Goal: Find specific page/section: Find specific page/section

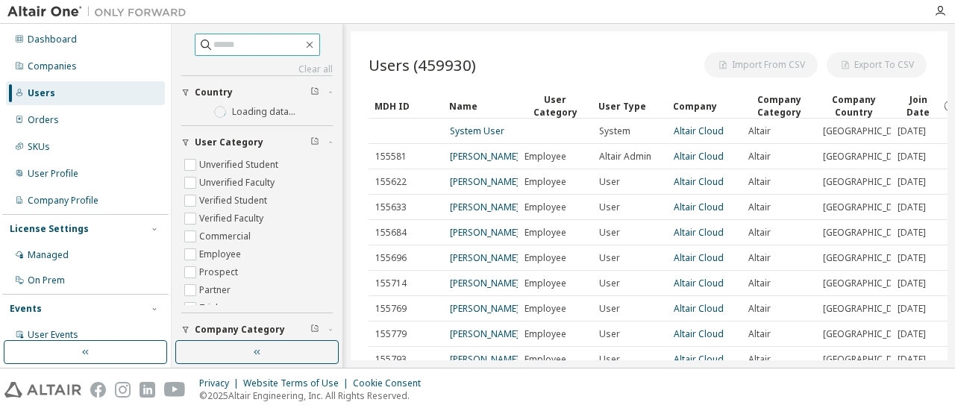
click at [220, 46] on input "text" at bounding box center [258, 44] width 90 height 15
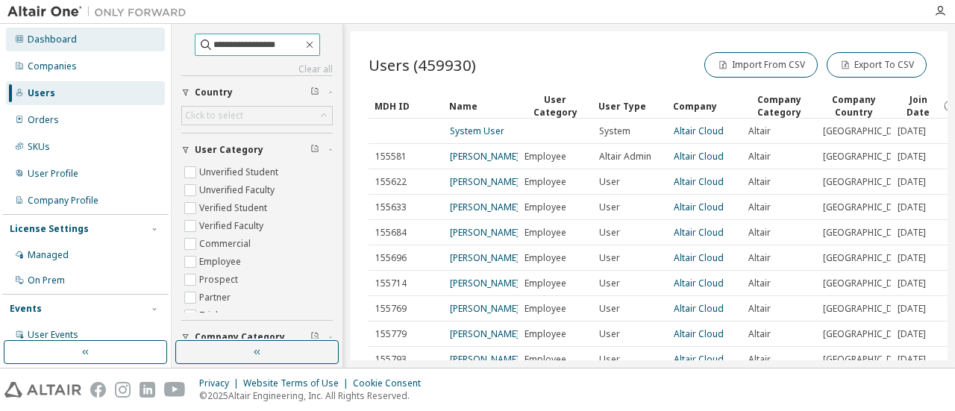
drag, startPoint x: 241, startPoint y: 43, endPoint x: 152, endPoint y: 44, distance: 88.8
click at [152, 44] on div "**********" at bounding box center [477, 196] width 955 height 344
type input "*********"
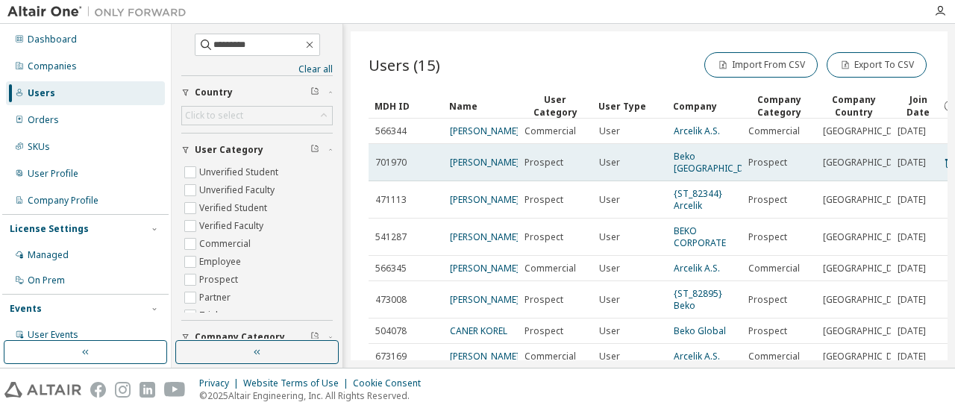
click at [688, 168] on td "Beko [GEOGRAPHIC_DATA]" at bounding box center [704, 162] width 75 height 37
click at [697, 157] on link "Beko [GEOGRAPHIC_DATA]" at bounding box center [719, 162] width 90 height 25
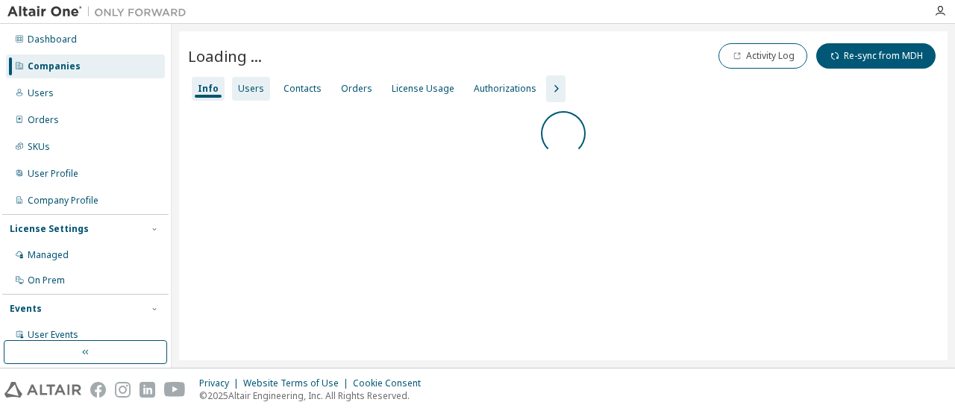
click at [242, 91] on div "Users" at bounding box center [251, 89] width 26 height 12
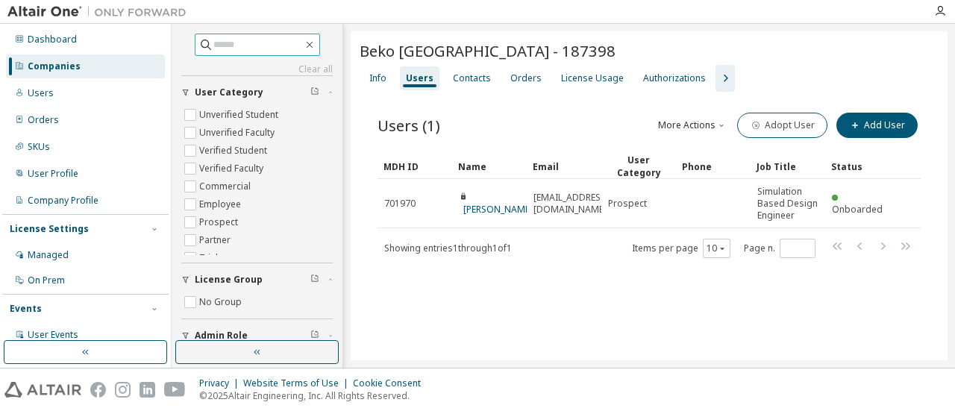
click at [198, 40] on icon at bounding box center [205, 44] width 15 height 15
click at [213, 45] on input "text" at bounding box center [258, 44] width 90 height 15
type input "****"
click at [198, 47] on icon at bounding box center [205, 44] width 15 height 15
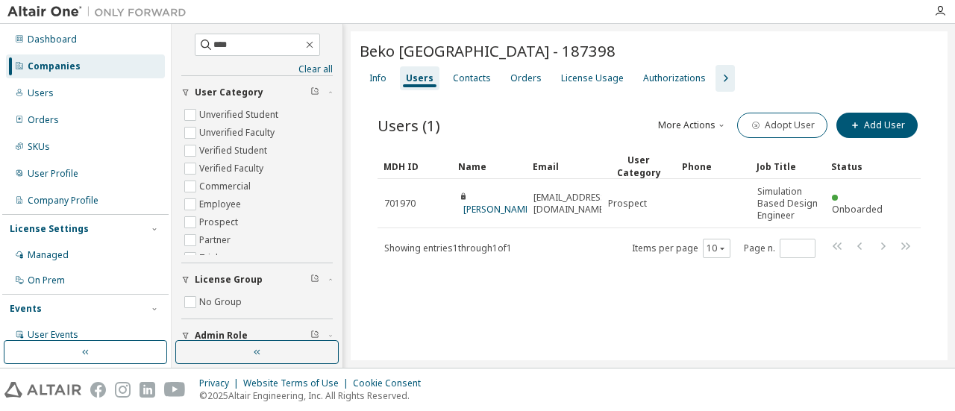
click at [84, 72] on div "Companies" at bounding box center [85, 66] width 159 height 24
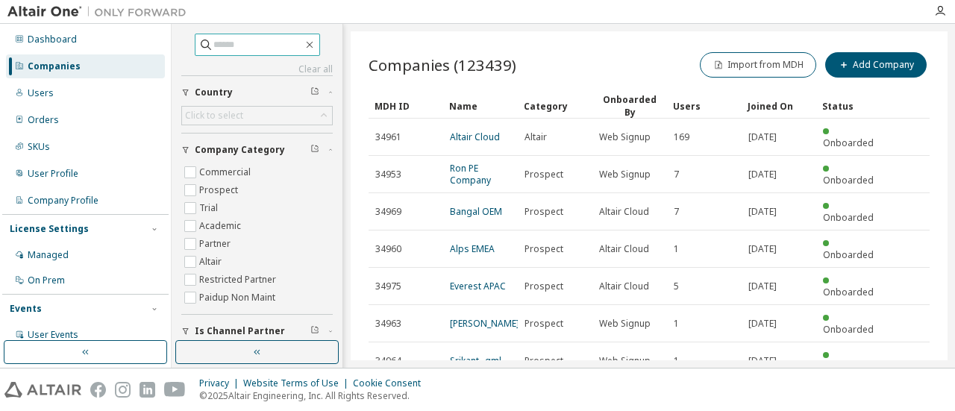
click at [213, 48] on input "text" at bounding box center [258, 44] width 90 height 15
type input "****"
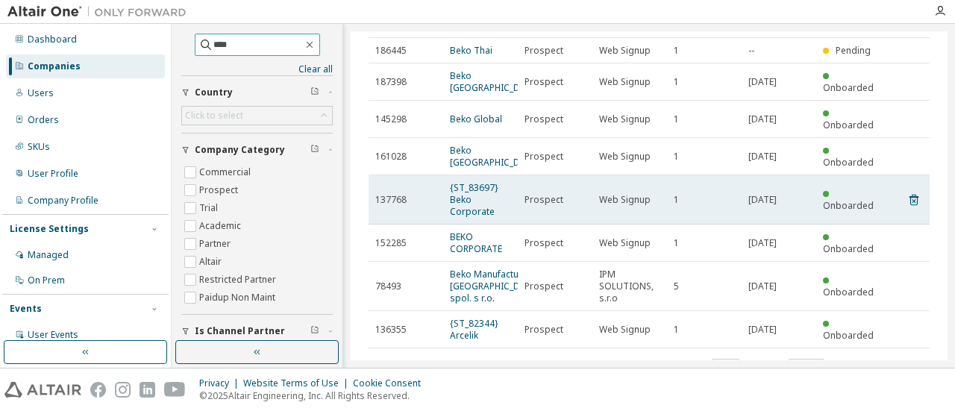
scroll to position [175, 0]
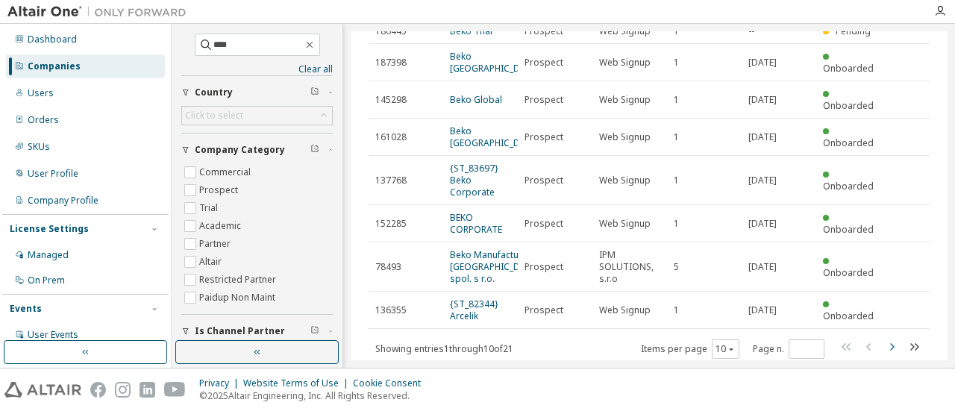
click at [888, 338] on icon "button" at bounding box center [891, 347] width 18 height 18
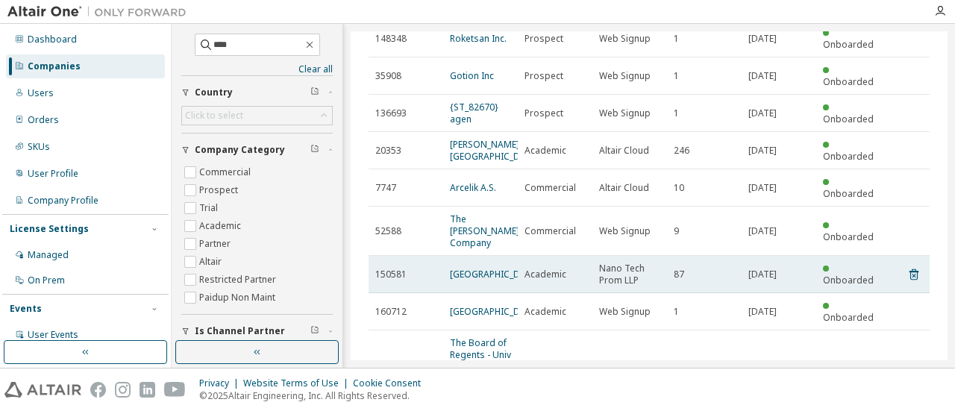
scroll to position [224, 0]
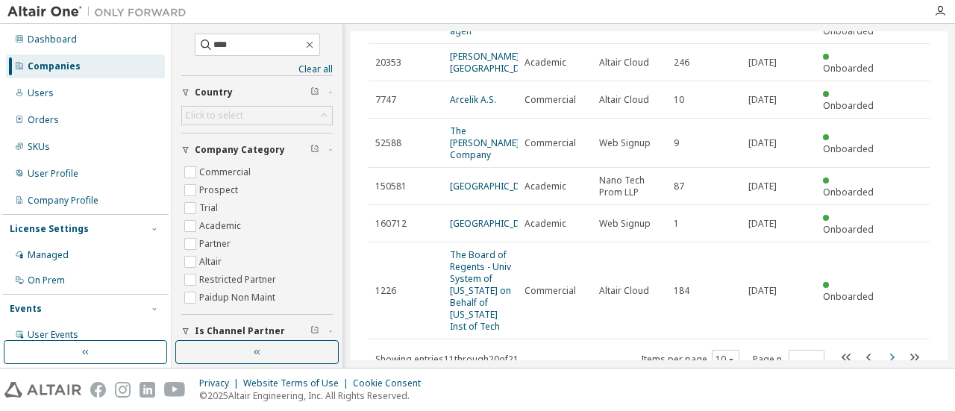
click at [883, 348] on icon "button" at bounding box center [891, 357] width 18 height 18
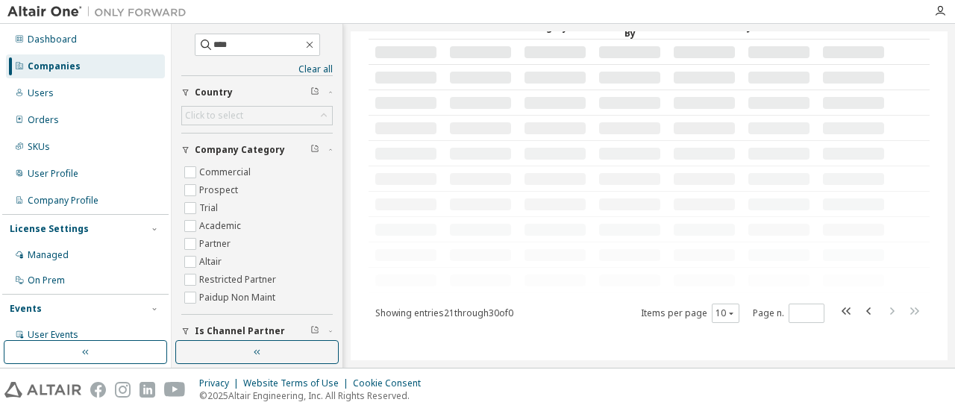
scroll to position [0, 0]
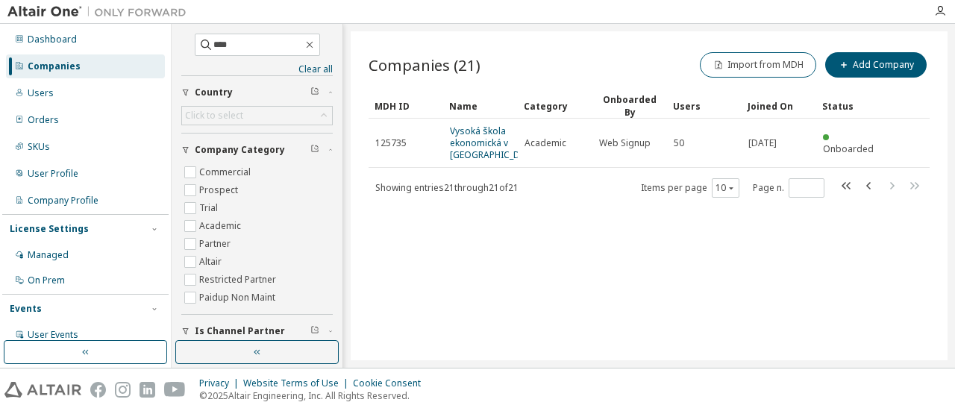
click at [45, 66] on div "Companies" at bounding box center [54, 66] width 53 height 12
click at [846, 186] on icon "button" at bounding box center [847, 186] width 18 height 18
type input "*"
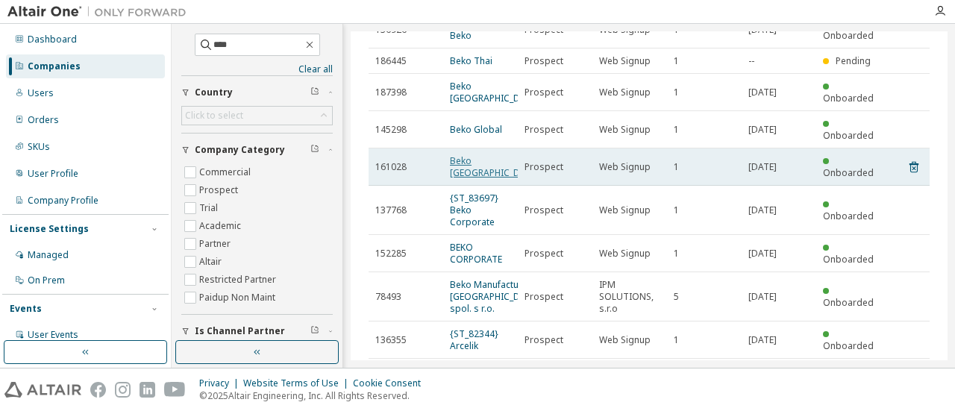
scroll to position [149, 0]
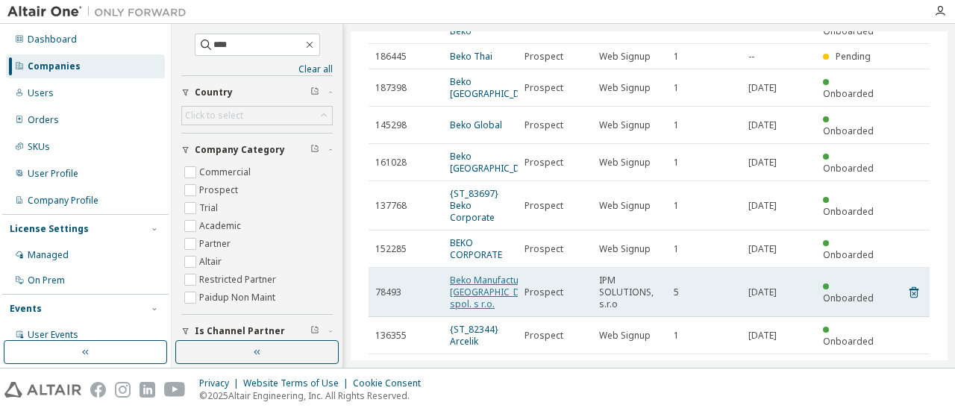
click at [478, 274] on link "Beko Manufacturing [GEOGRAPHIC_DATA] spol. s r.o." at bounding box center [495, 292] width 90 height 37
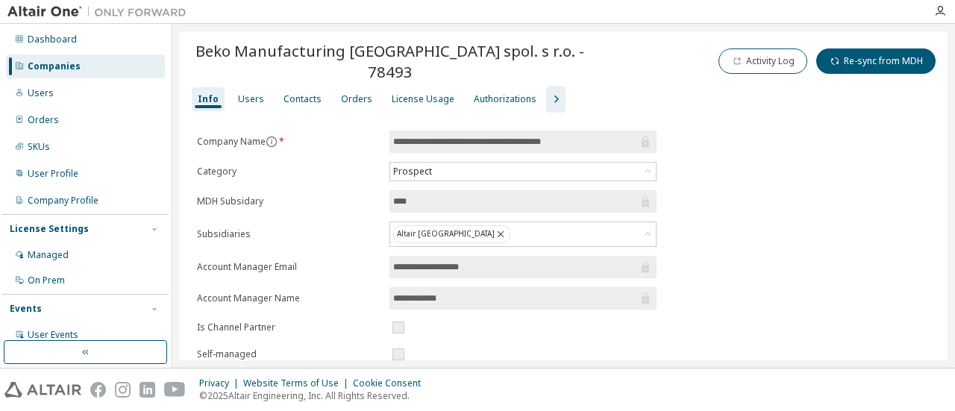
click at [102, 63] on div "Companies" at bounding box center [85, 66] width 159 height 24
